Goal: Information Seeking & Learning: Check status

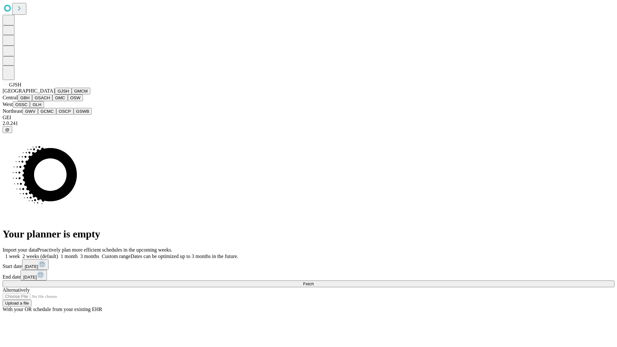
click at [55, 94] on button "GJSH" at bounding box center [63, 91] width 17 height 7
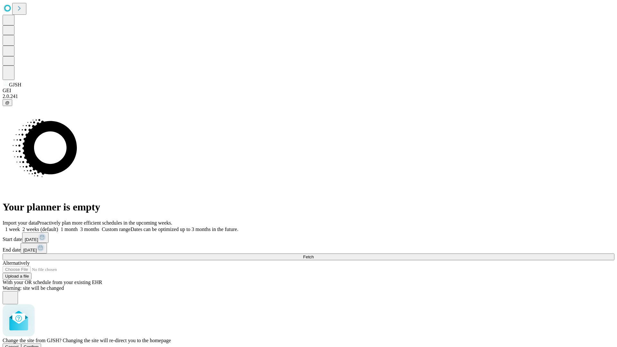
click at [39, 344] on span "Confirm" at bounding box center [31, 346] width 15 height 5
click at [20, 226] on label "1 week" at bounding box center [11, 228] width 17 height 5
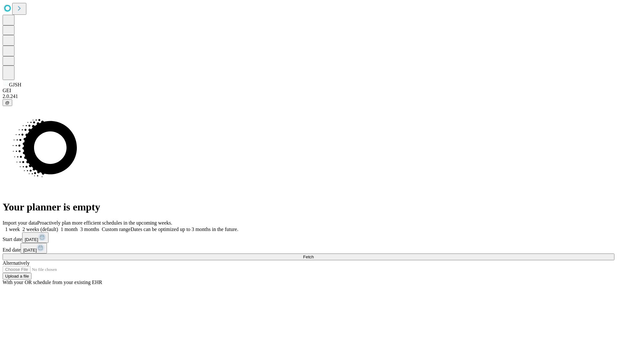
click at [313, 254] on span "Fetch" at bounding box center [308, 256] width 11 height 5
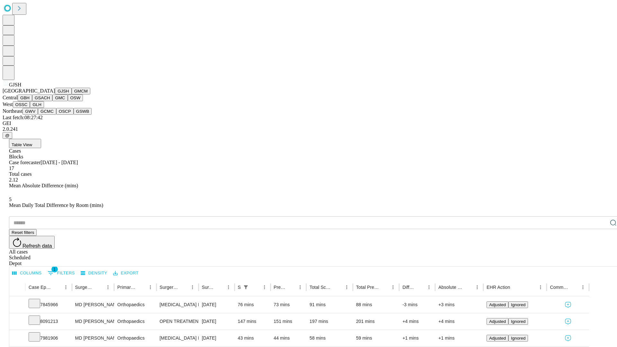
click at [72, 94] on button "GMCM" at bounding box center [81, 91] width 19 height 7
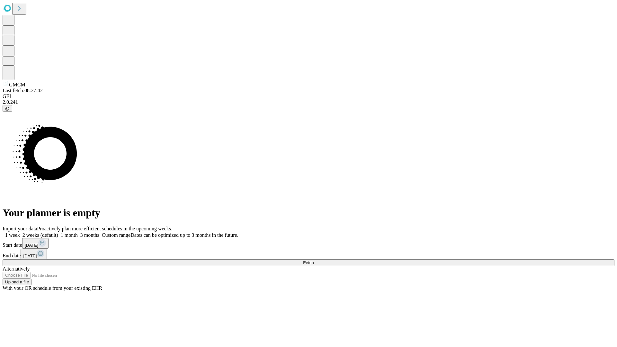
click at [20, 232] on label "1 week" at bounding box center [11, 234] width 17 height 5
click at [313, 260] on span "Fetch" at bounding box center [308, 262] width 11 height 5
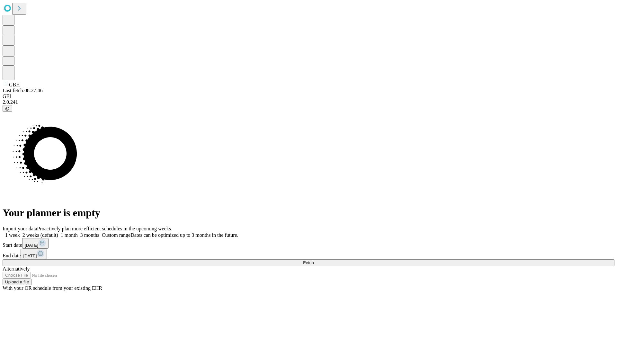
click at [20, 232] on label "1 week" at bounding box center [11, 234] width 17 height 5
click at [313, 260] on span "Fetch" at bounding box center [308, 262] width 11 height 5
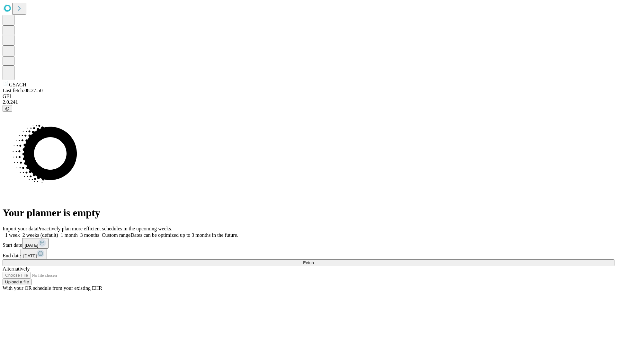
click at [20, 232] on label "1 week" at bounding box center [11, 234] width 17 height 5
click at [313, 260] on span "Fetch" at bounding box center [308, 262] width 11 height 5
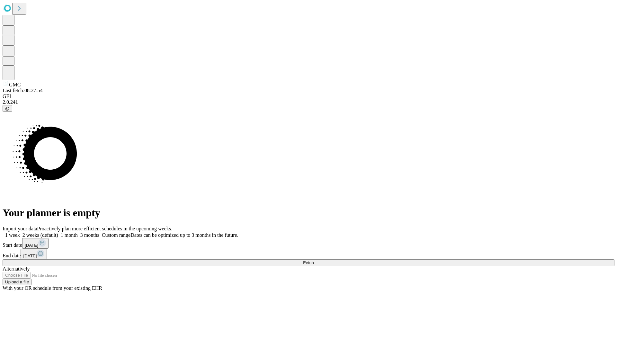
click at [20, 232] on label "1 week" at bounding box center [11, 234] width 17 height 5
click at [313, 260] on span "Fetch" at bounding box center [308, 262] width 11 height 5
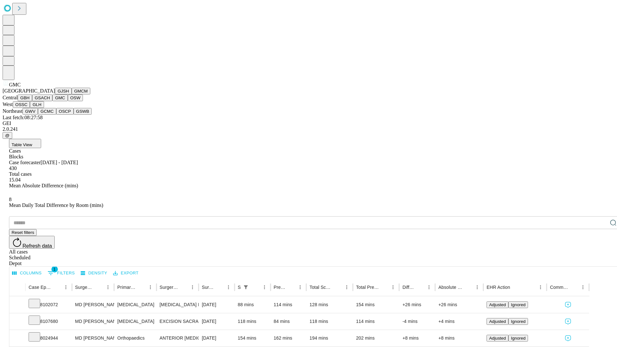
click at [68, 101] on button "OSW" at bounding box center [75, 97] width 15 height 7
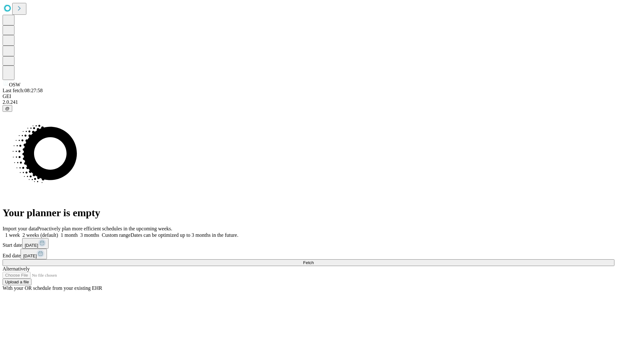
click at [20, 232] on label "1 week" at bounding box center [11, 234] width 17 height 5
click at [313, 260] on span "Fetch" at bounding box center [308, 262] width 11 height 5
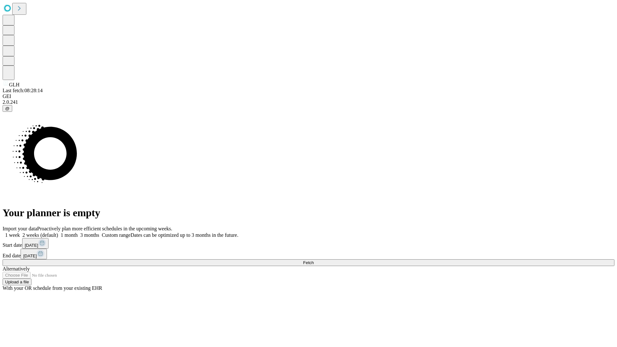
click at [20, 232] on label "1 week" at bounding box center [11, 234] width 17 height 5
click at [313, 260] on span "Fetch" at bounding box center [308, 262] width 11 height 5
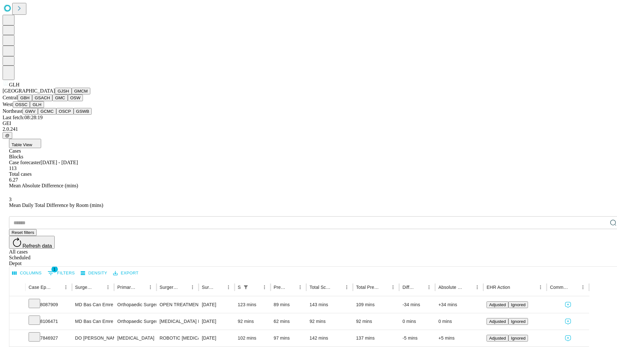
click at [38, 115] on button "GWV" at bounding box center [29, 111] width 15 height 7
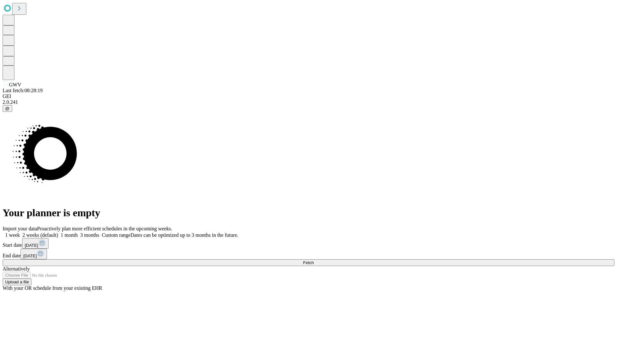
click at [20, 232] on label "1 week" at bounding box center [11, 234] width 17 height 5
click at [313, 260] on span "Fetch" at bounding box center [308, 262] width 11 height 5
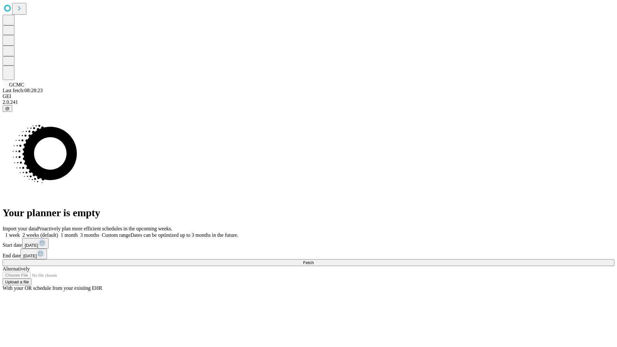
click at [20, 232] on label "1 week" at bounding box center [11, 234] width 17 height 5
click at [313, 260] on span "Fetch" at bounding box center [308, 262] width 11 height 5
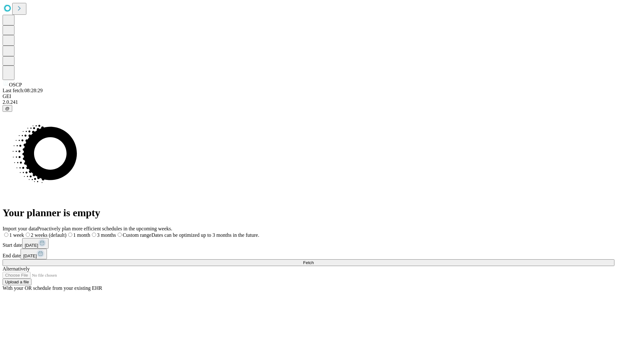
click at [313, 260] on span "Fetch" at bounding box center [308, 262] width 11 height 5
